Goal: Task Accomplishment & Management: Complete application form

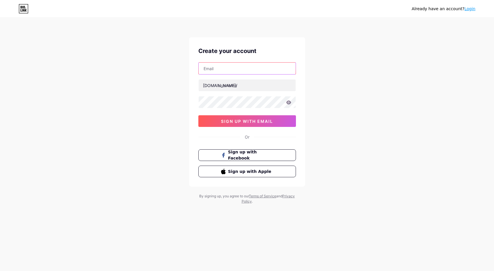
click at [235, 70] on input "text" at bounding box center [247, 68] width 97 height 12
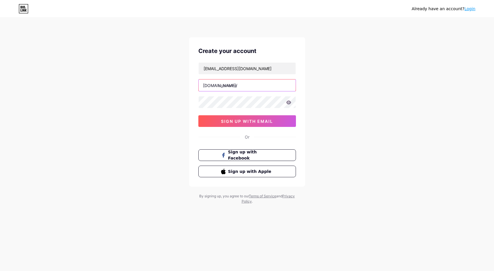
click at [235, 85] on input "text" at bounding box center [247, 85] width 97 height 12
click at [244, 70] on input "[EMAIL_ADDRESS][DOMAIN_NAME]" at bounding box center [247, 68] width 97 height 12
drag, startPoint x: 244, startPoint y: 70, endPoint x: 188, endPoint y: 64, distance: 56.4
click at [188, 64] on div "Already have an account? Login Create your account [EMAIL_ADDRESS][DOMAIN_NAME]…" at bounding box center [247, 111] width 494 height 222
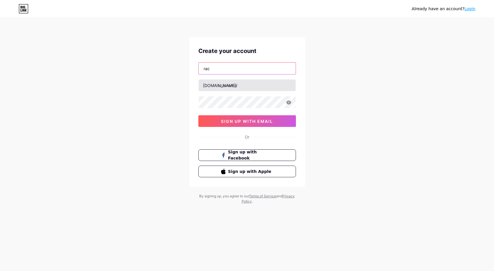
type input "[EMAIL_ADDRESS][DOMAIN_NAME]"
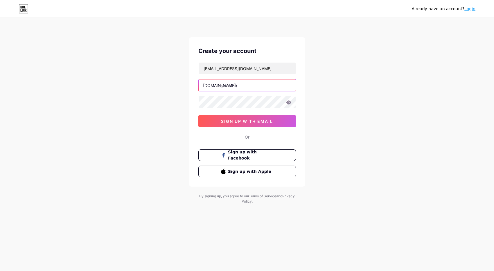
click at [239, 84] on input "text" at bounding box center [247, 85] width 97 height 12
type input "rachellintcm"
click at [219, 123] on button "sign up with email" at bounding box center [247, 121] width 98 height 12
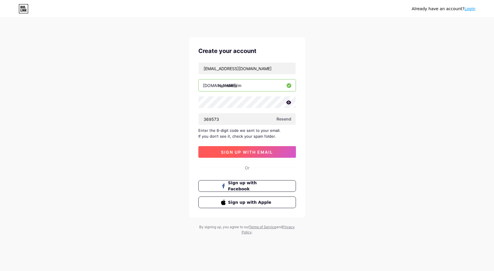
type input "369573"
click at [224, 153] on span "sign up with email" at bounding box center [247, 151] width 52 height 5
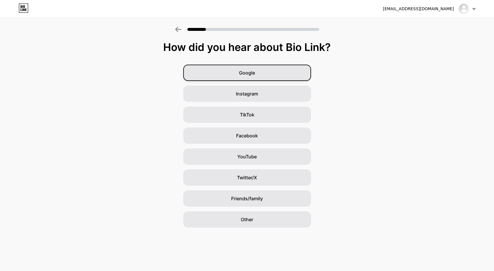
click at [252, 74] on span "Google" at bounding box center [247, 72] width 16 height 7
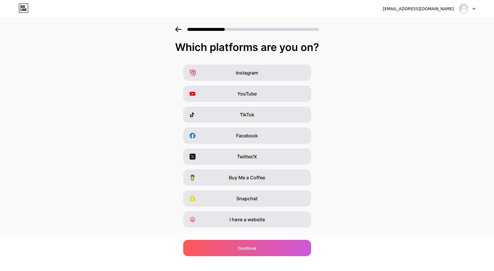
click at [252, 74] on span "Instagram" at bounding box center [247, 72] width 22 height 7
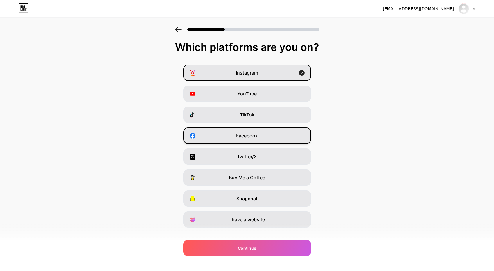
click at [248, 136] on span "Facebook" at bounding box center [247, 135] width 22 height 7
click at [252, 222] on span "I have a website" at bounding box center [247, 219] width 35 height 7
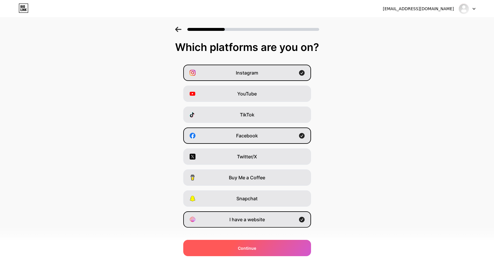
click at [248, 245] on span "Continue" at bounding box center [247, 248] width 18 height 6
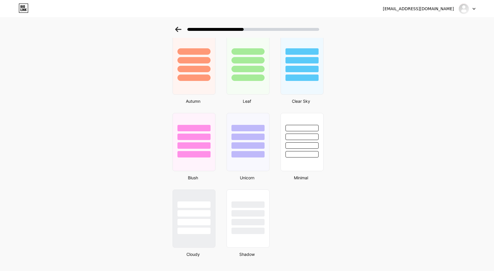
scroll to position [422, 0]
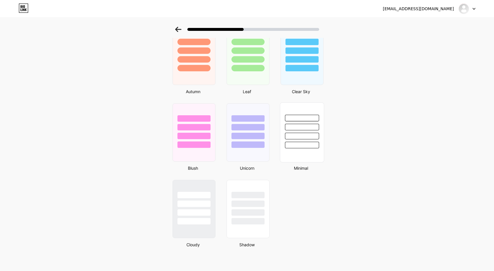
click at [310, 158] on div at bounding box center [302, 132] width 44 height 60
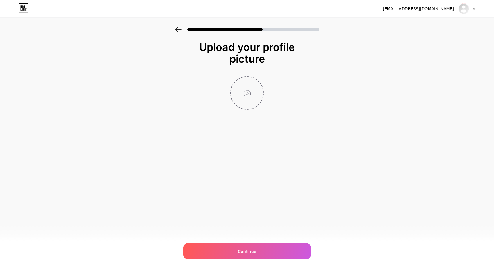
click at [249, 95] on input "file" at bounding box center [247, 93] width 32 height 32
type input "C:\fakepath\IMG_2949.PNG"
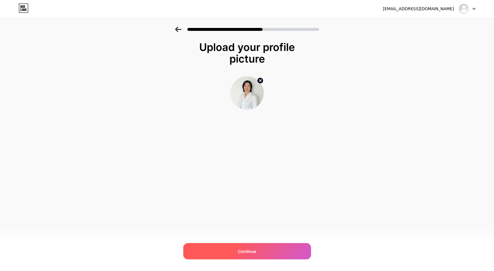
click at [256, 250] on div "Continue" at bounding box center [247, 251] width 128 height 16
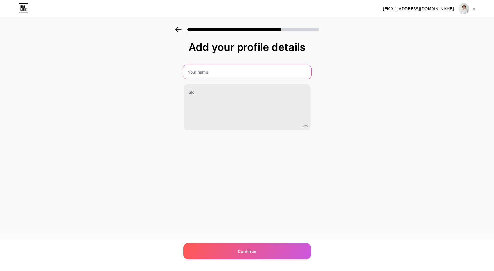
click at [209, 74] on input "text" at bounding box center [247, 72] width 128 height 14
click at [220, 73] on input "[PERSON_NAME]" at bounding box center [247, 72] width 128 height 14
type input "[PERSON_NAME] TCM"
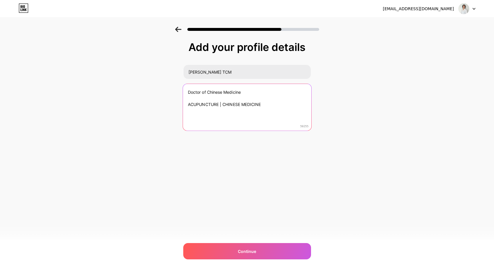
click at [186, 104] on textarea "Doctor of Chinese Medicine ACUPUNCTURE | CHINESE MEDICINE" at bounding box center [247, 107] width 128 height 47
click at [222, 99] on textarea "Doctor of Chinese Medicine ACUPUNCTURE | CHINESE MEDICINE" at bounding box center [247, 107] width 128 height 47
click at [188, 99] on textarea "Doctor of Chinese Medicine ACUPUNCTURE CHINESE MEDICINE" at bounding box center [247, 107] width 128 height 47
drag, startPoint x: 187, startPoint y: 90, endPoint x: 228, endPoint y: 108, distance: 44.2
click at [228, 108] on textarea "Doctor of Chinese Medicine ACUPUNCTURE CHINESE MEDICINE" at bounding box center [247, 107] width 128 height 47
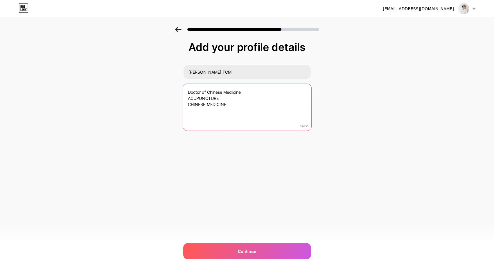
paste textarea "cupuncture & Herbal Support for Mind-Body Wellness 🌸 [Optional: Location or Boo…"
click at [238, 97] on textarea "Doctor of Chinese Medicine Acupuncture & Herbal Support for Mind-Body Wellness …" at bounding box center [247, 107] width 128 height 47
drag, startPoint x: 187, startPoint y: 104, endPoint x: 248, endPoint y: 109, distance: 61.2
click at [248, 109] on textarea "Doctor of Chinese Medicine Acupuncture & Herbal Medicine for Mind-Body Wellness…" at bounding box center [247, 107] width 128 height 47
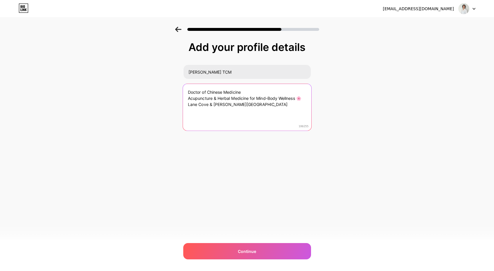
click at [306, 96] on textarea "Doctor of Chinese Medicine Acupuncture & Herbal Medicine for Mind-Body Wellness…" at bounding box center [247, 107] width 128 height 47
type textarea "Doctor of Chinese Medicine Acupuncture & Herbal Medicine for Mind-Body Wellness…"
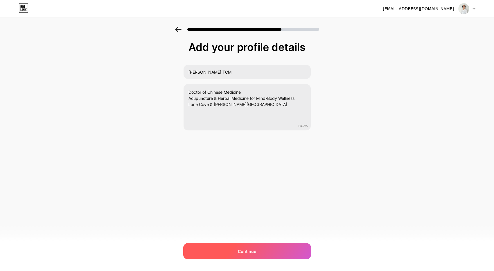
click at [241, 253] on span "Continue" at bounding box center [247, 251] width 18 height 6
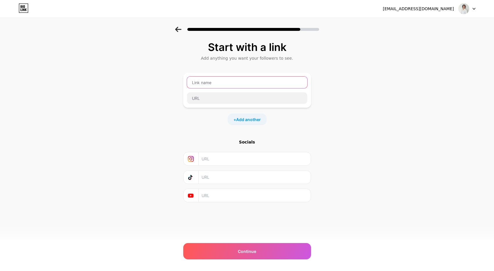
click at [253, 83] on input "text" at bounding box center [247, 82] width 120 height 12
type input "[PERSON_NAME] TCM"
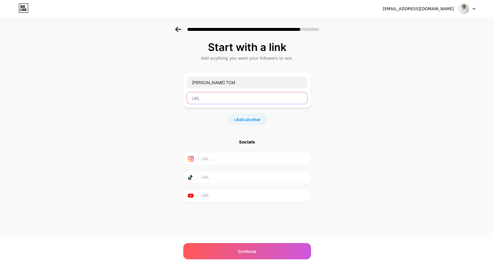
click at [200, 99] on input "text" at bounding box center [247, 98] width 120 height 12
type input "[DOMAIN_NAME]"
click at [182, 132] on div "Start with a link Add anything you want your followers to see. [PERSON_NAME] TC…" at bounding box center [247, 129] width 494 height 204
click at [210, 161] on input "text" at bounding box center [254, 158] width 105 height 13
type input "rachellin_tcm"
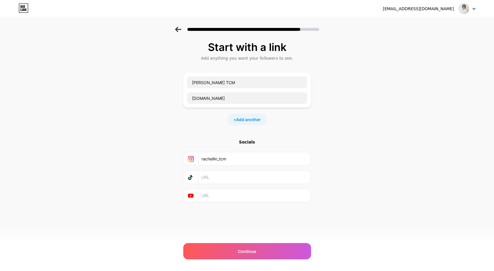
click at [253, 122] on div "+ Add another" at bounding box center [247, 119] width 39 height 12
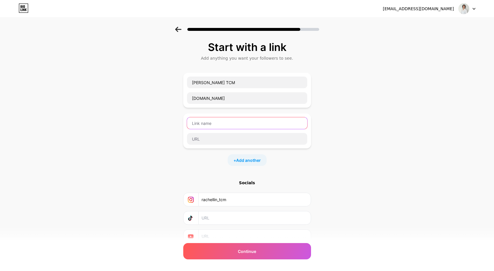
click at [203, 124] on input "text" at bounding box center [247, 123] width 120 height 12
type input "Book now for [GEOGRAPHIC_DATA]"
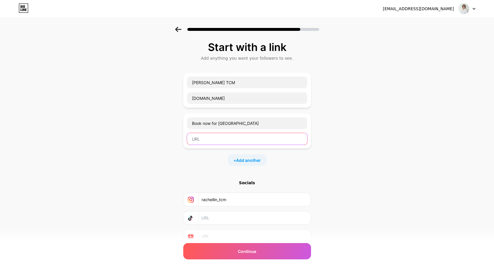
click at [194, 139] on input "text" at bounding box center [247, 139] width 120 height 12
